Goal: Find specific page/section

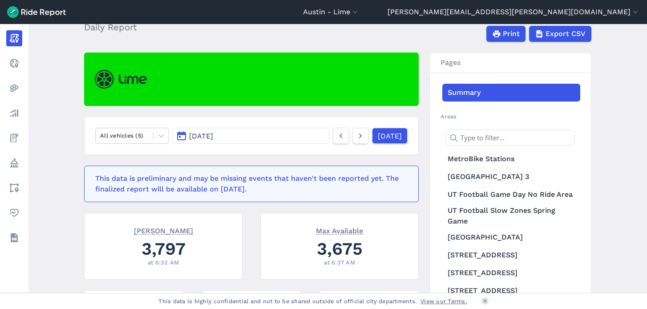
scroll to position [50, 0]
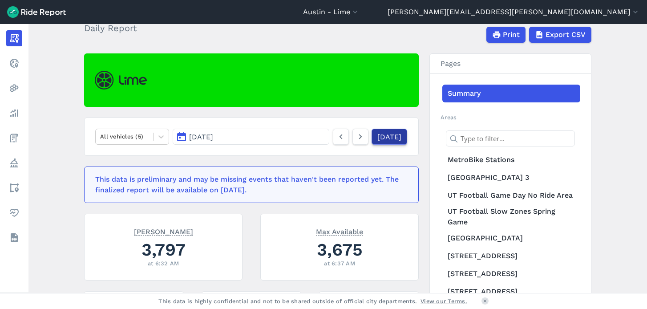
click at [388, 135] on link "[DATE]" at bounding box center [390, 137] width 36 height 16
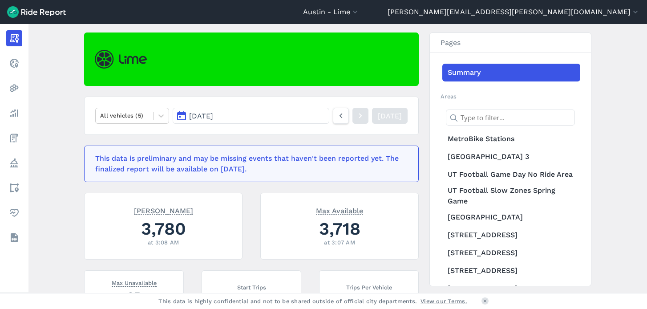
scroll to position [72, 0]
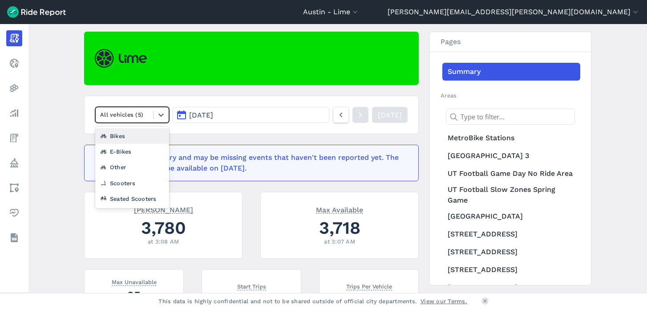
click at [141, 112] on div at bounding box center [124, 114] width 49 height 10
click at [128, 194] on div "Seated Scooters" at bounding box center [132, 199] width 74 height 16
click at [134, 111] on div at bounding box center [124, 114] width 49 height 10
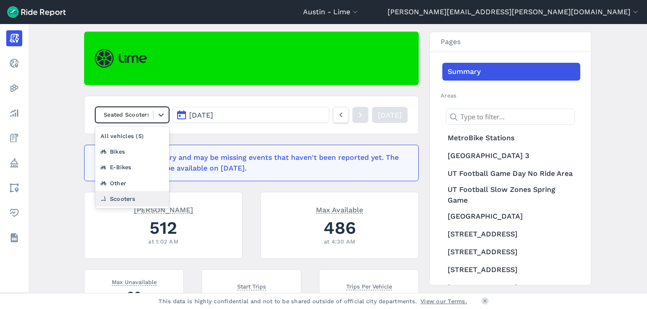
click at [119, 199] on div "Scooters" at bounding box center [132, 199] width 74 height 16
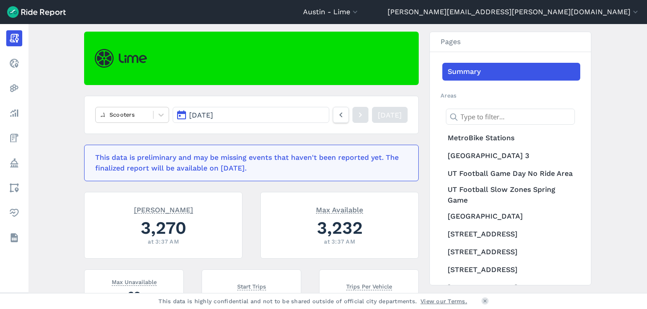
click at [167, 133] on nav "Scooters [DATE] [DATE]" at bounding box center [251, 115] width 335 height 38
